Goal: Communication & Community: Connect with others

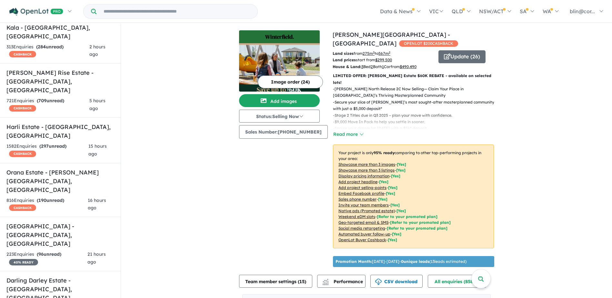
scroll to position [32, 0]
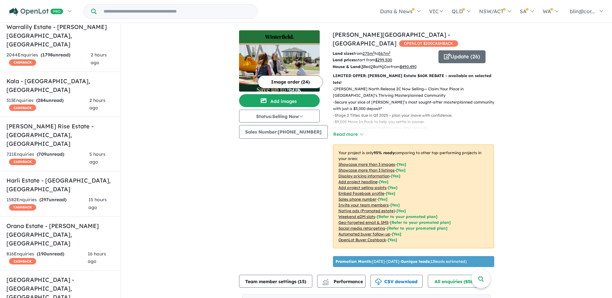
click at [123, 12] on input "Try estate name, suburb, builder or developer" at bounding box center [177, 12] width 159 height 14
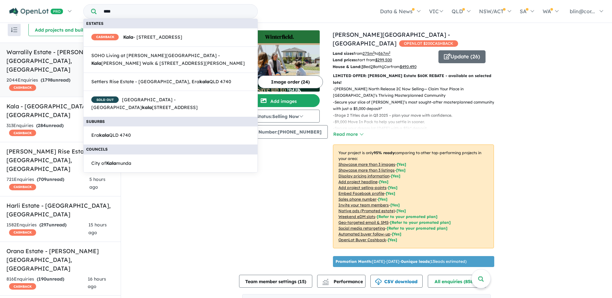
scroll to position [0, 0]
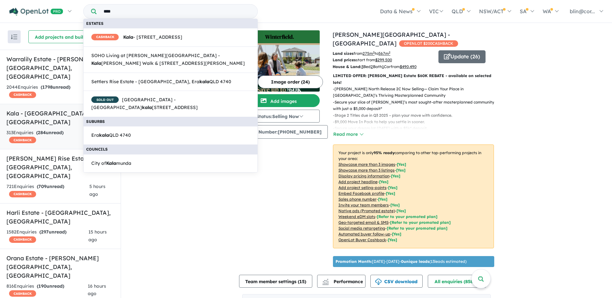
type input "****"
click at [38, 110] on link "Kala - [GEOGRAPHIC_DATA] , [GEOGRAPHIC_DATA] 313 Enquir ies ( 284 unread) CASHB…" at bounding box center [60, 127] width 121 height 46
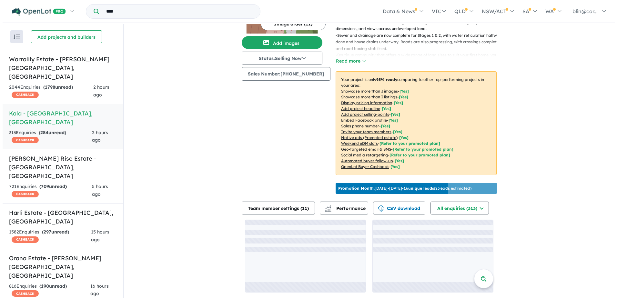
scroll to position [64, 0]
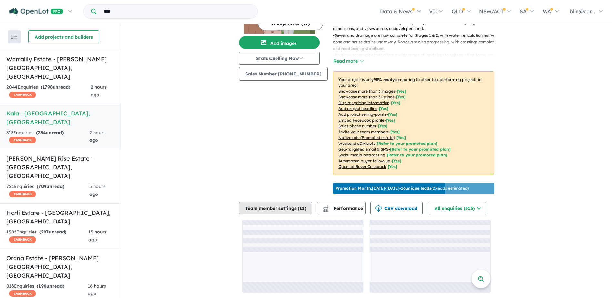
click at [294, 210] on button "Team member settings ( 11 )" at bounding box center [275, 208] width 73 height 13
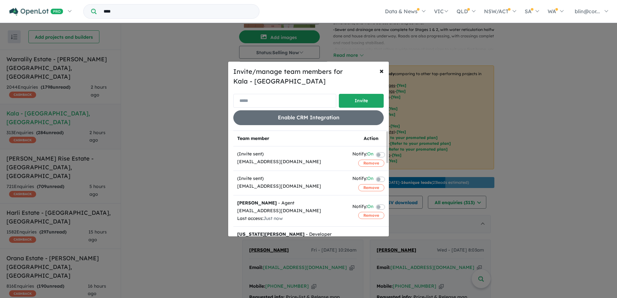
click at [272, 101] on input "email" at bounding box center [284, 101] width 103 height 14
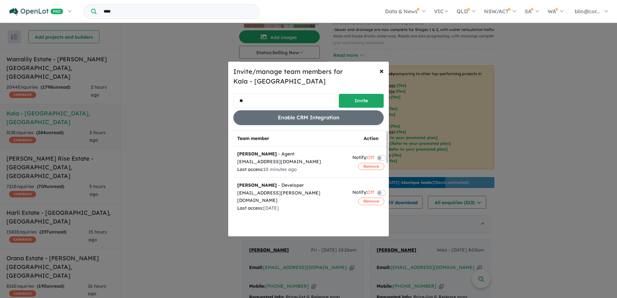
type input "*"
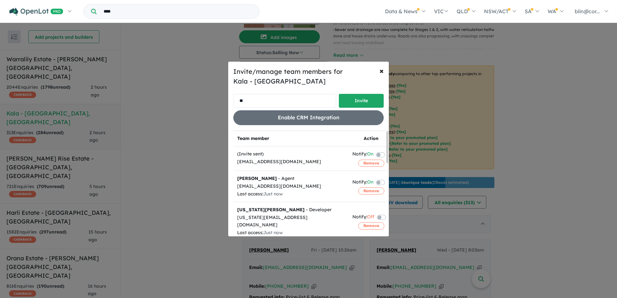
type input "*"
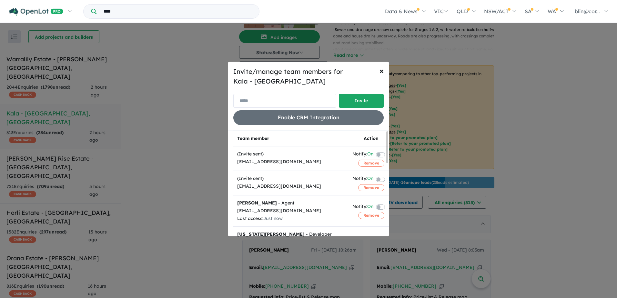
click at [270, 103] on input "email" at bounding box center [284, 101] width 103 height 14
paste input "**********"
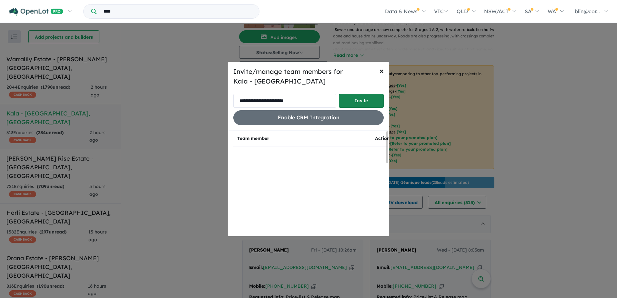
type input "**********"
click at [364, 102] on button "Invite" at bounding box center [361, 101] width 45 height 14
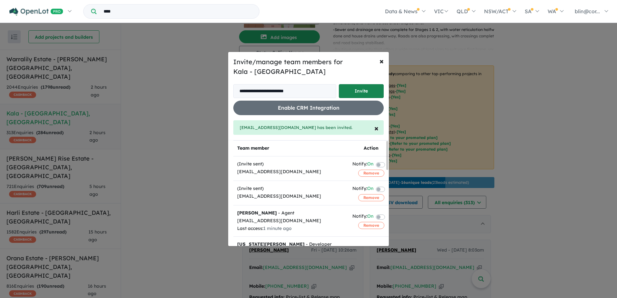
click at [360, 87] on button "Invite" at bounding box center [361, 91] width 45 height 14
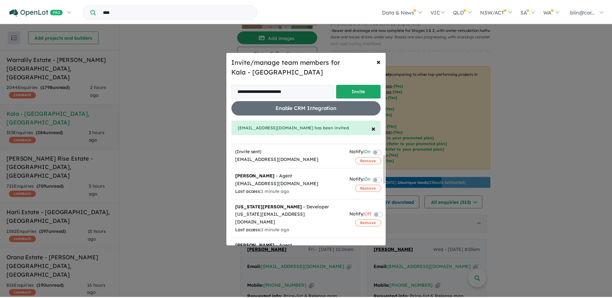
scroll to position [0, 0]
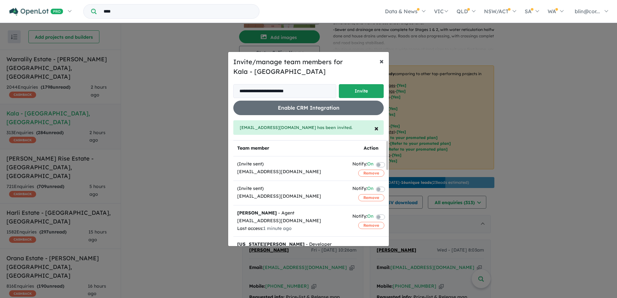
click at [383, 62] on span "×" at bounding box center [382, 61] width 4 height 10
